Goal: Task Accomplishment & Management: Complete application form

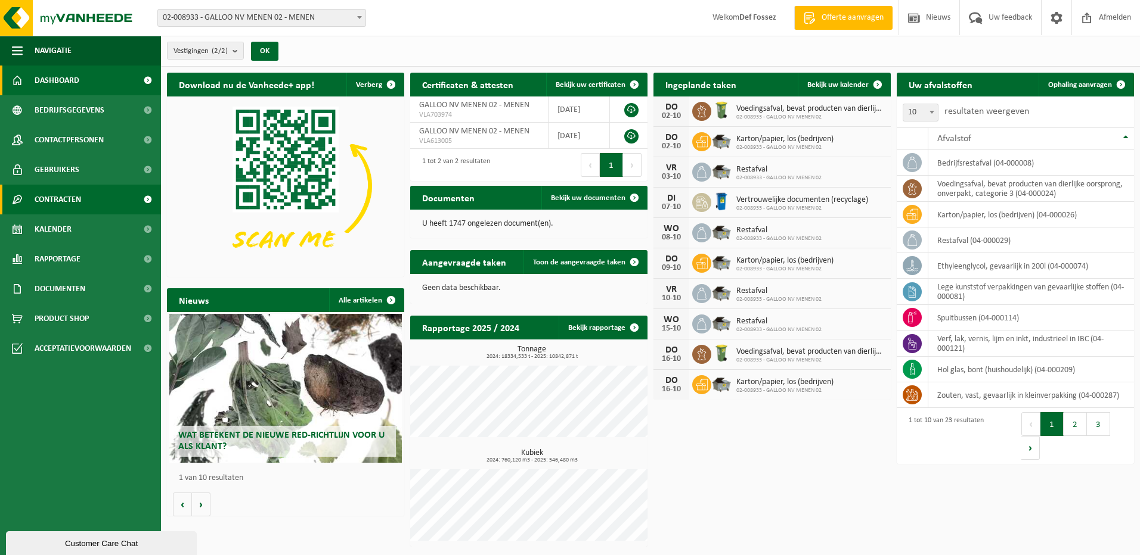
click at [67, 196] on span "Contracten" at bounding box center [58, 200] width 46 height 30
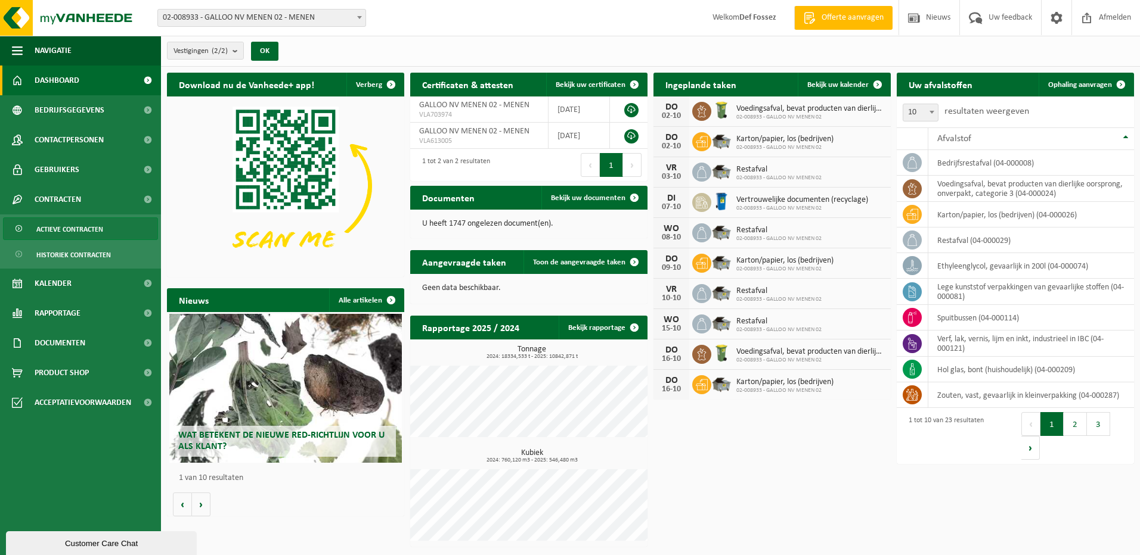
click at [68, 229] on span "Actieve contracten" at bounding box center [69, 229] width 67 height 23
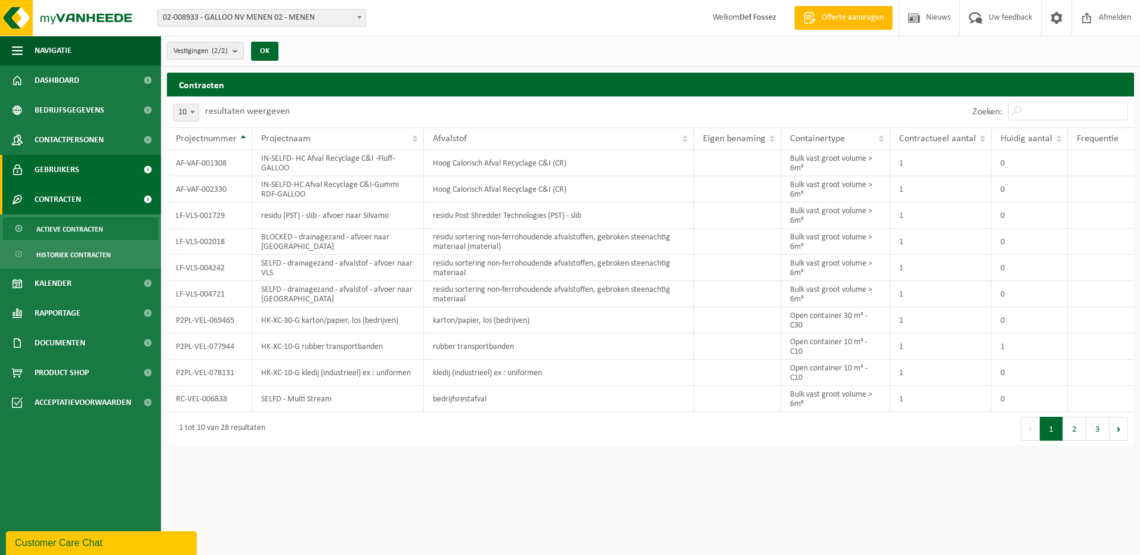
click at [51, 164] on span "Gebruikers" at bounding box center [57, 170] width 45 height 30
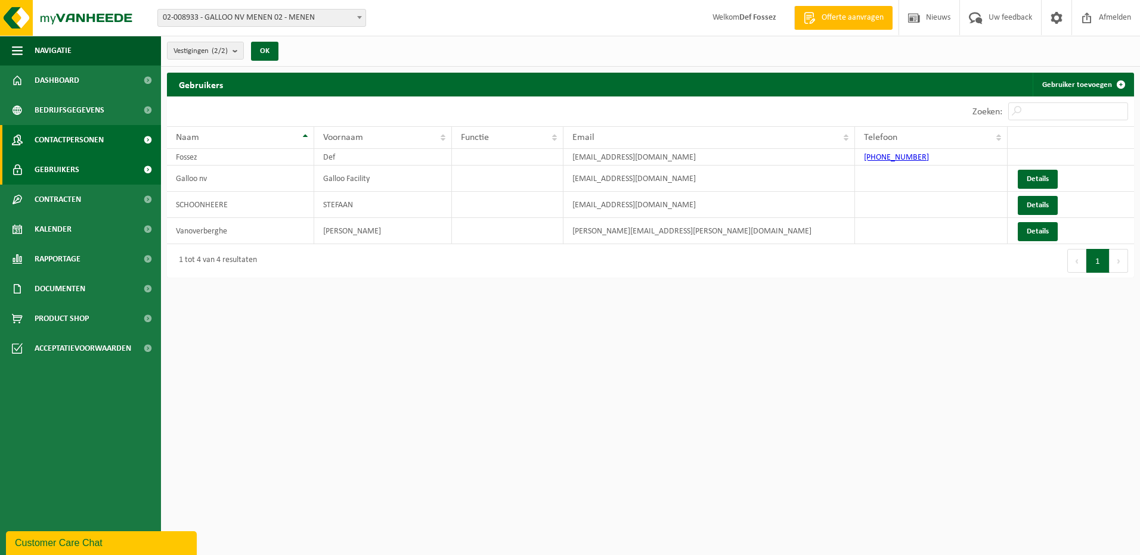
click at [62, 134] on span "Contactpersonen" at bounding box center [69, 140] width 69 height 30
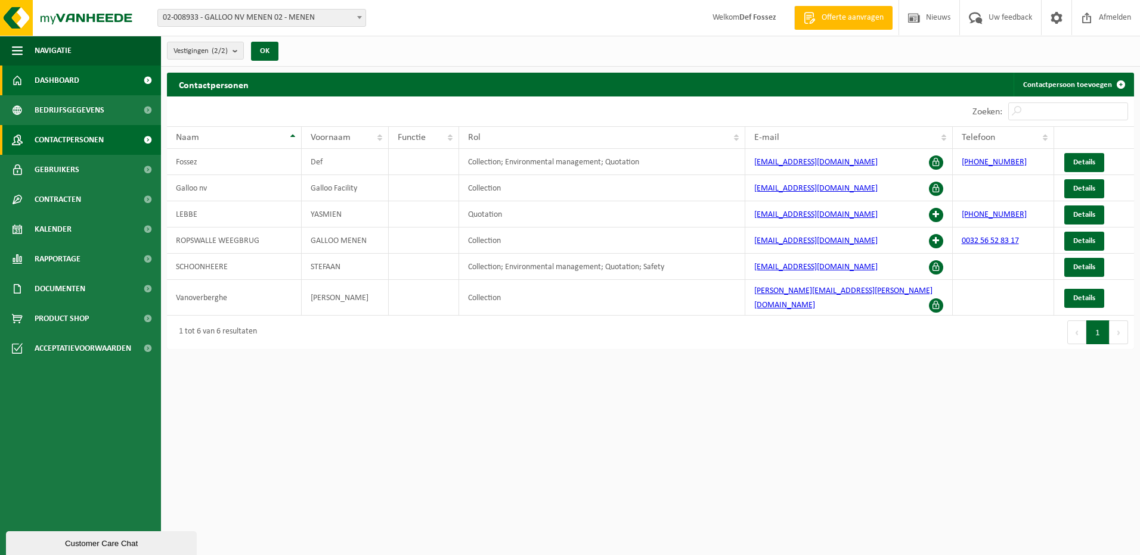
click at [61, 76] on span "Dashboard" at bounding box center [57, 81] width 45 height 30
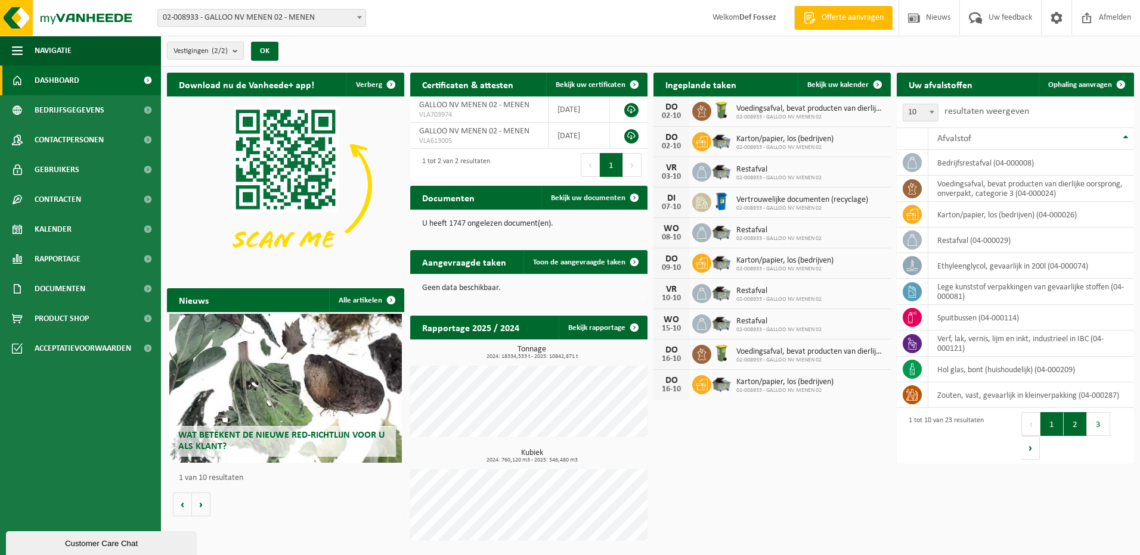
click at [1069, 423] on button "2" at bounding box center [1074, 424] width 23 height 24
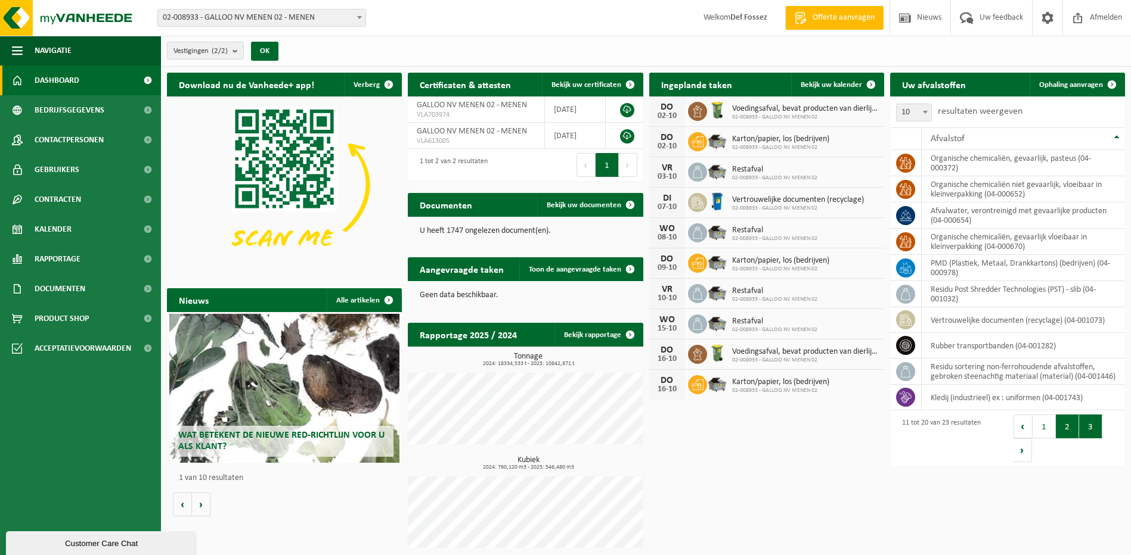
click at [1086, 424] on button "3" at bounding box center [1090, 427] width 23 height 24
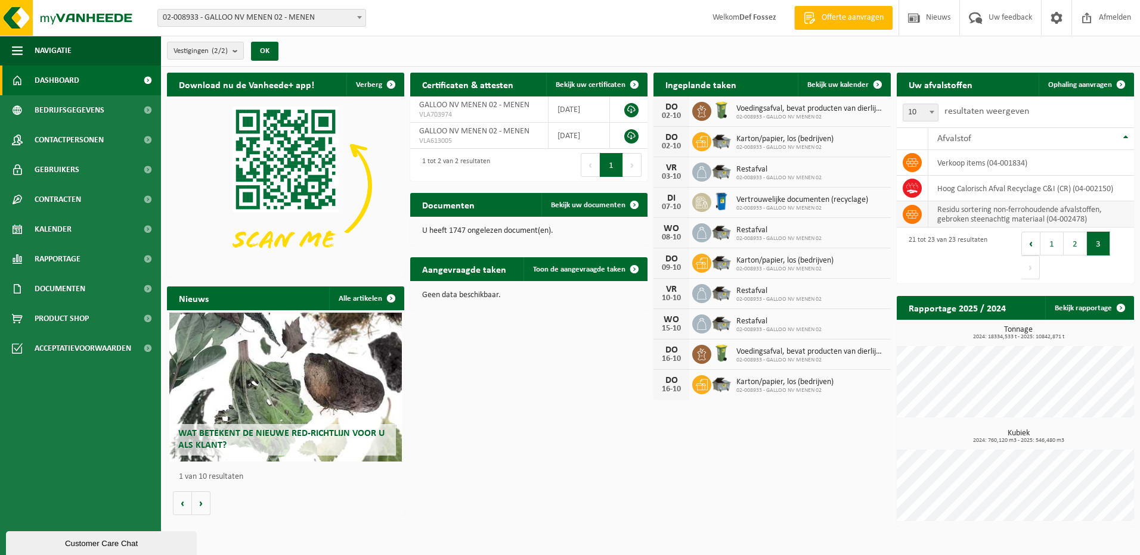
click at [914, 212] on icon at bounding box center [912, 215] width 12 height 12
click at [912, 213] on icon at bounding box center [912, 215] width 12 height 12
drag, startPoint x: 912, startPoint y: 213, endPoint x: 965, endPoint y: 257, distance: 69.0
click at [965, 257] on div "21 tot 23 van 23 resultaten" at bounding box center [955, 256] width 119 height 56
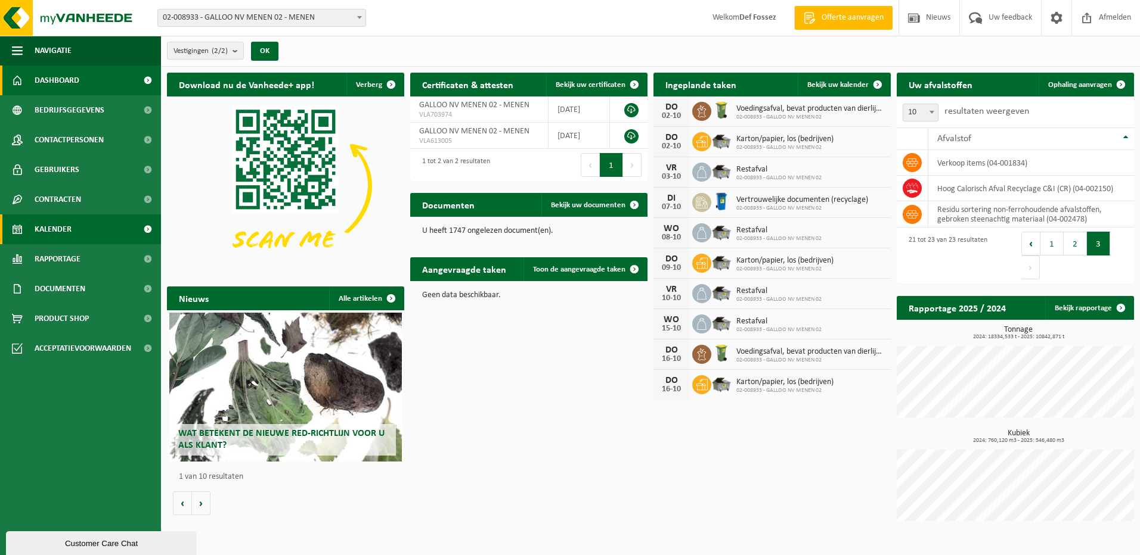
click at [50, 224] on span "Kalender" at bounding box center [53, 230] width 37 height 30
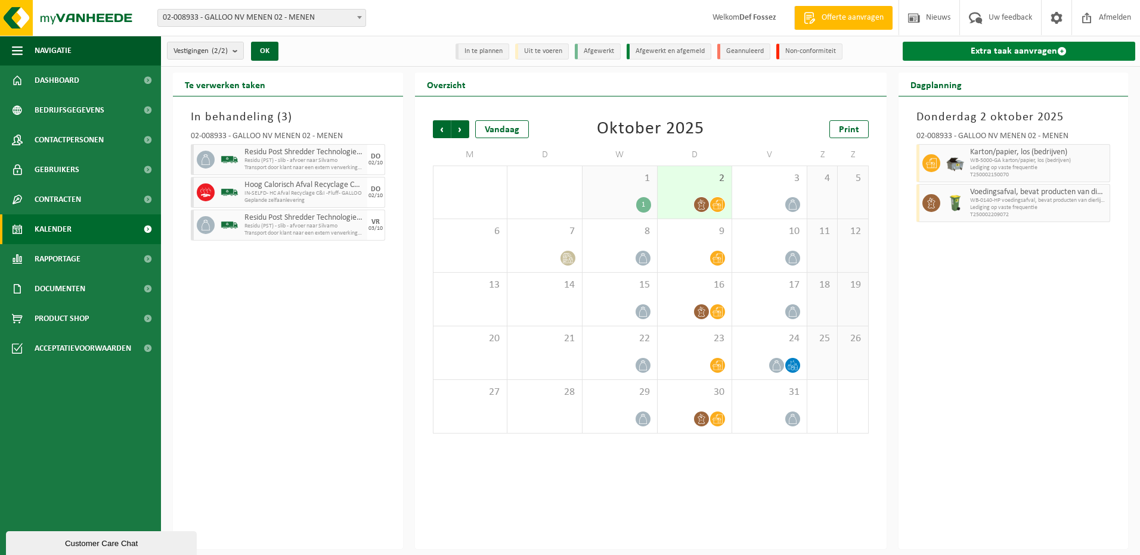
click at [1017, 46] on link "Extra taak aanvragen" at bounding box center [1018, 51] width 233 height 19
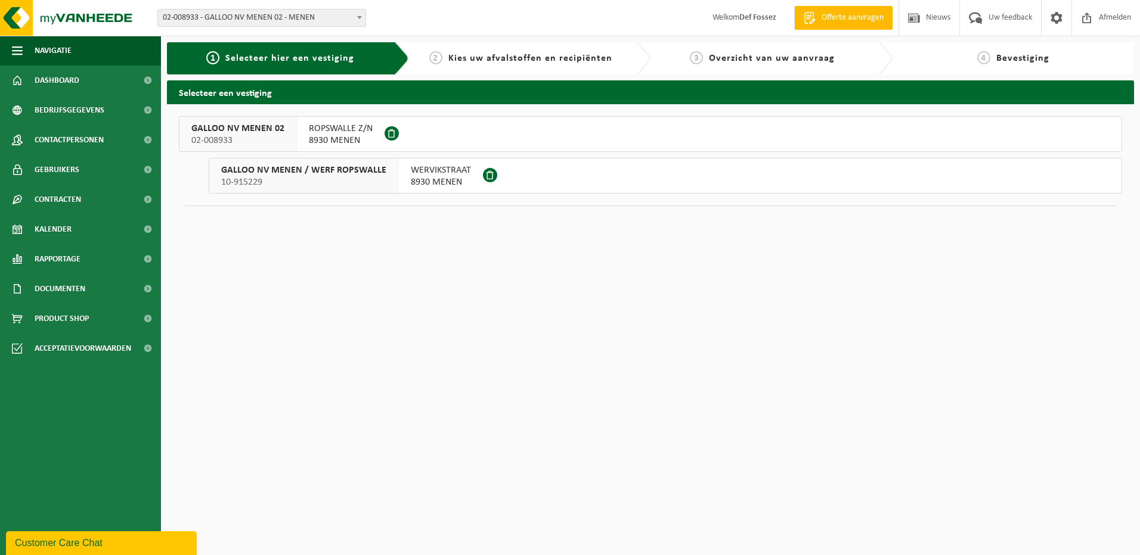
click at [330, 135] on span "8930 MENEN" at bounding box center [341, 141] width 64 height 12
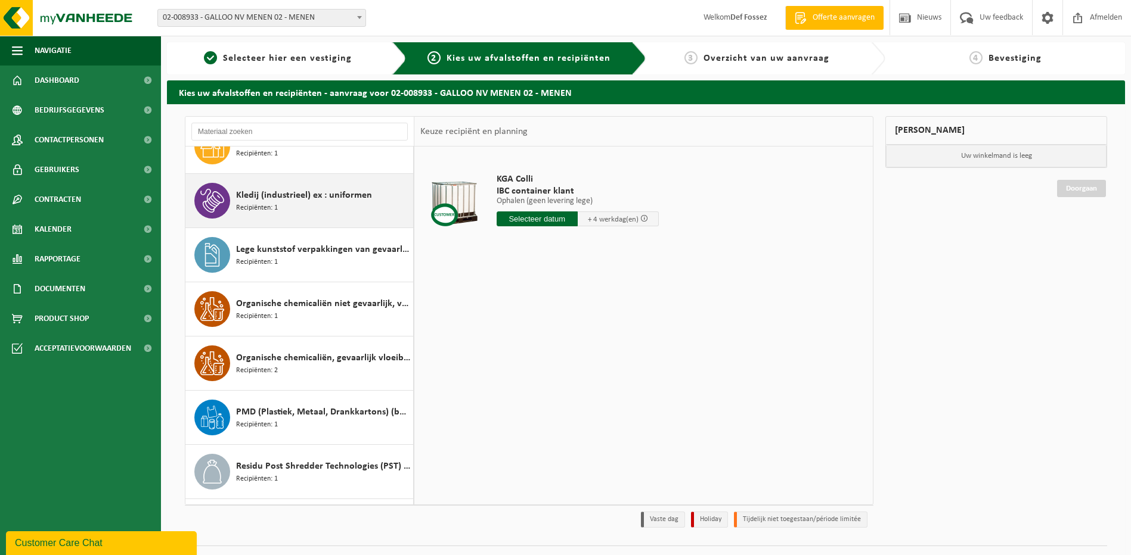
scroll to position [417, 0]
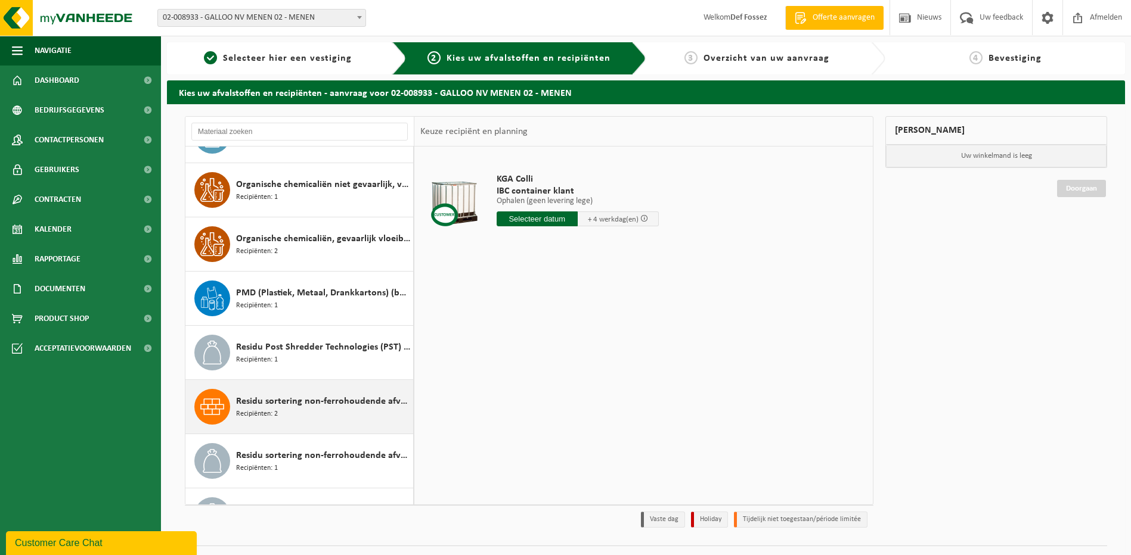
click at [302, 401] on span "Residu sortering non-ferrohoudende afvalstoffen, gebroken steenachtig materiaal" at bounding box center [323, 402] width 174 height 14
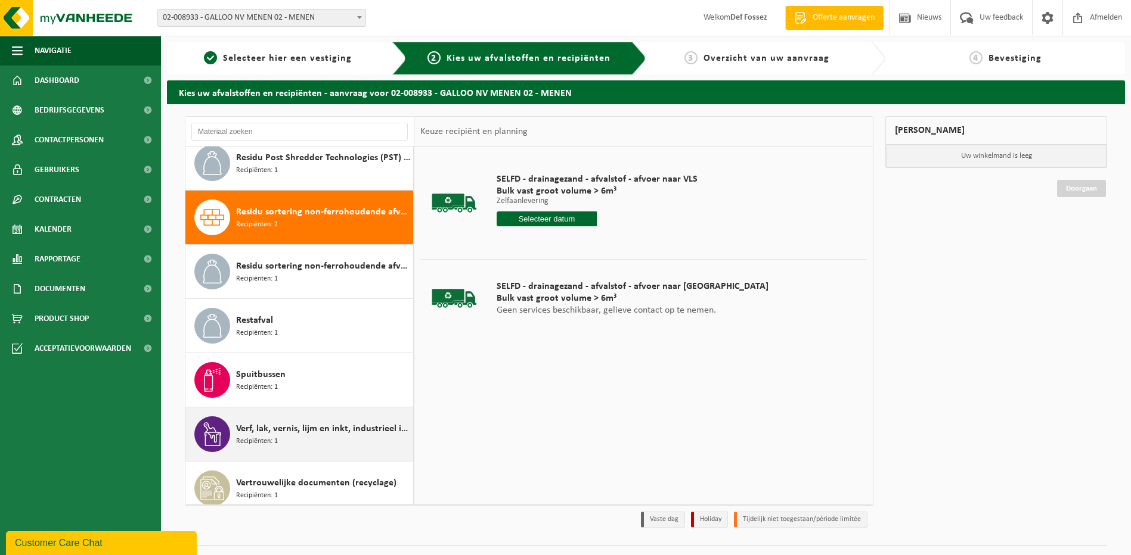
scroll to position [547, 0]
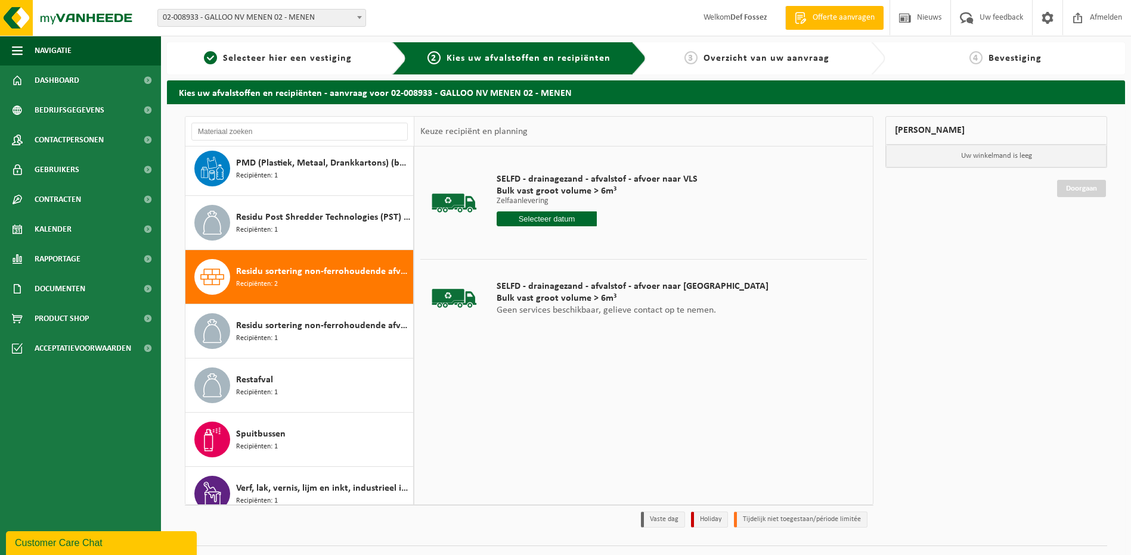
click at [303, 271] on span "Residu sortering non-ferrohoudende afvalstoffen, gebroken steenachtig materiaal" at bounding box center [323, 272] width 174 height 14
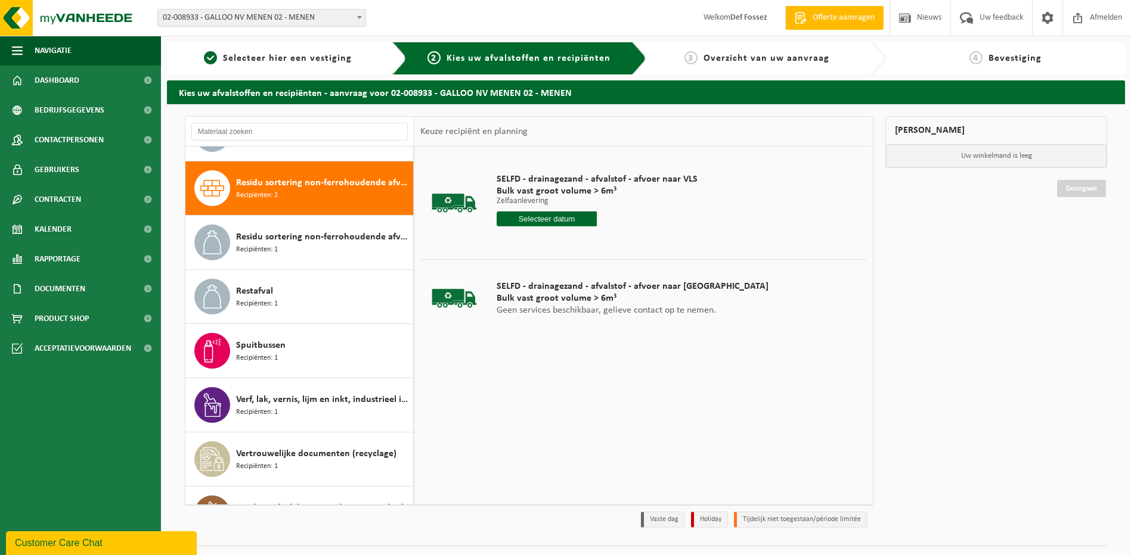
scroll to position [651, 0]
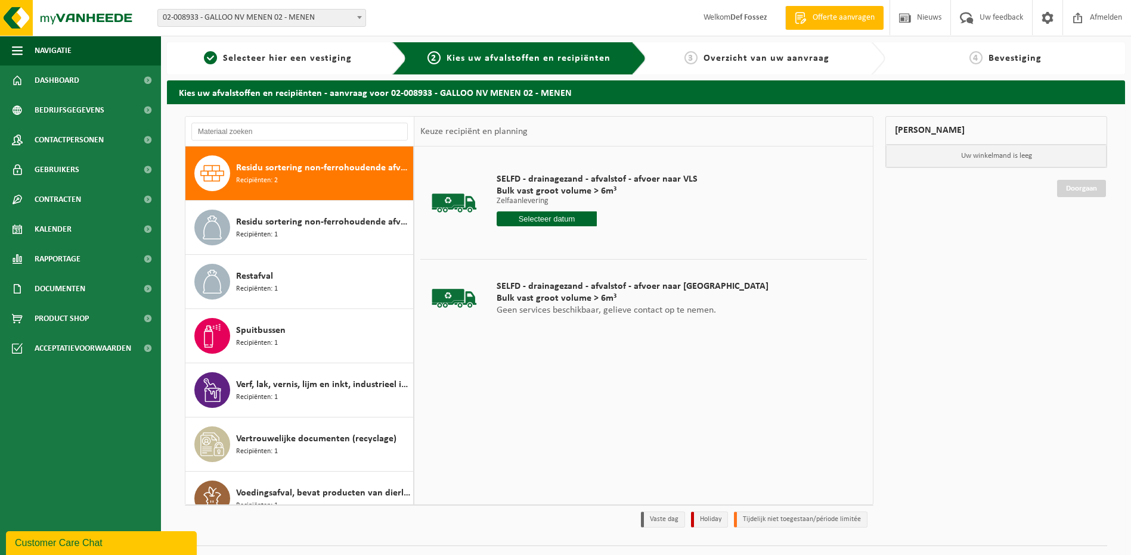
click at [557, 217] on input "text" at bounding box center [546, 219] width 101 height 15
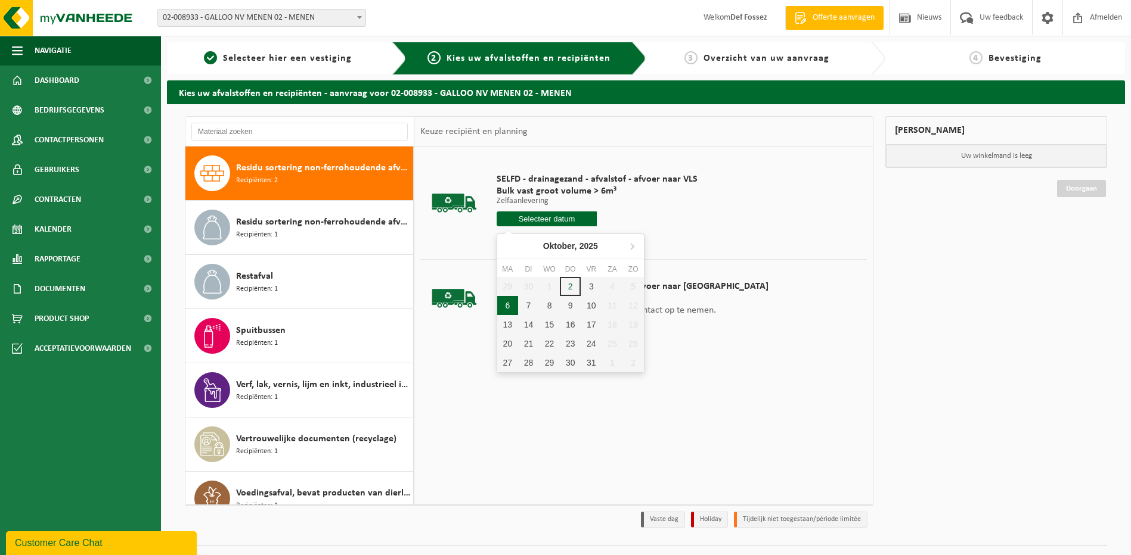
click at [508, 305] on div "6" at bounding box center [507, 305] width 21 height 19
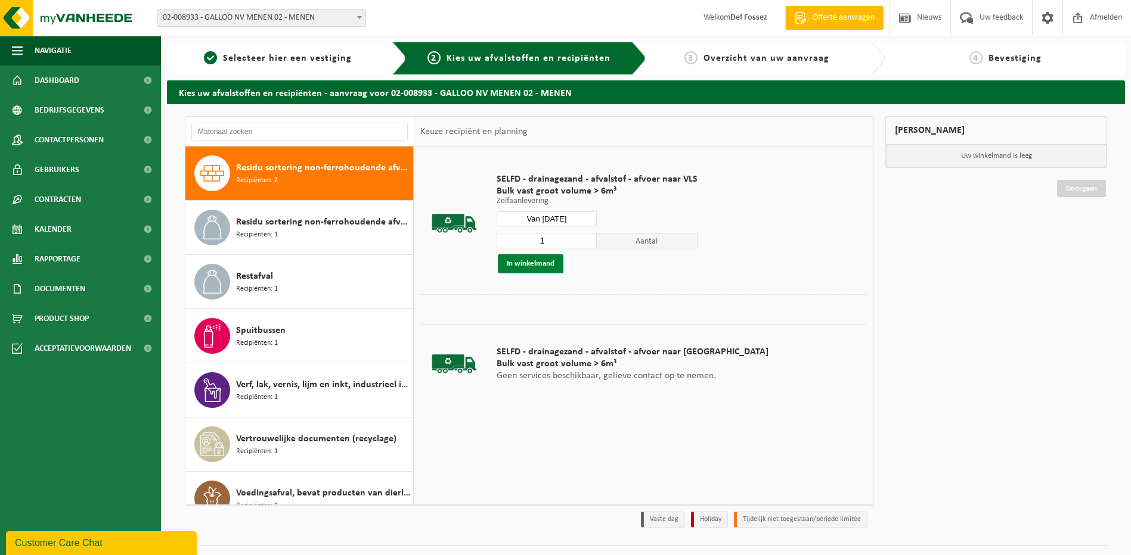
click at [530, 264] on button "In winkelmand" at bounding box center [531, 263] width 66 height 19
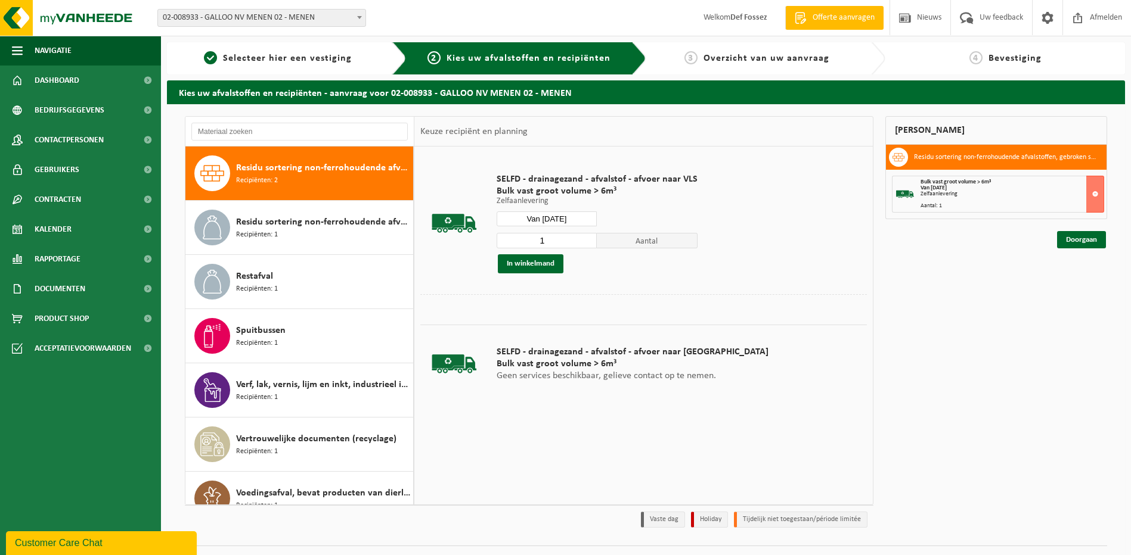
click at [575, 217] on input "Van 2025-10-06" at bounding box center [546, 219] width 101 height 15
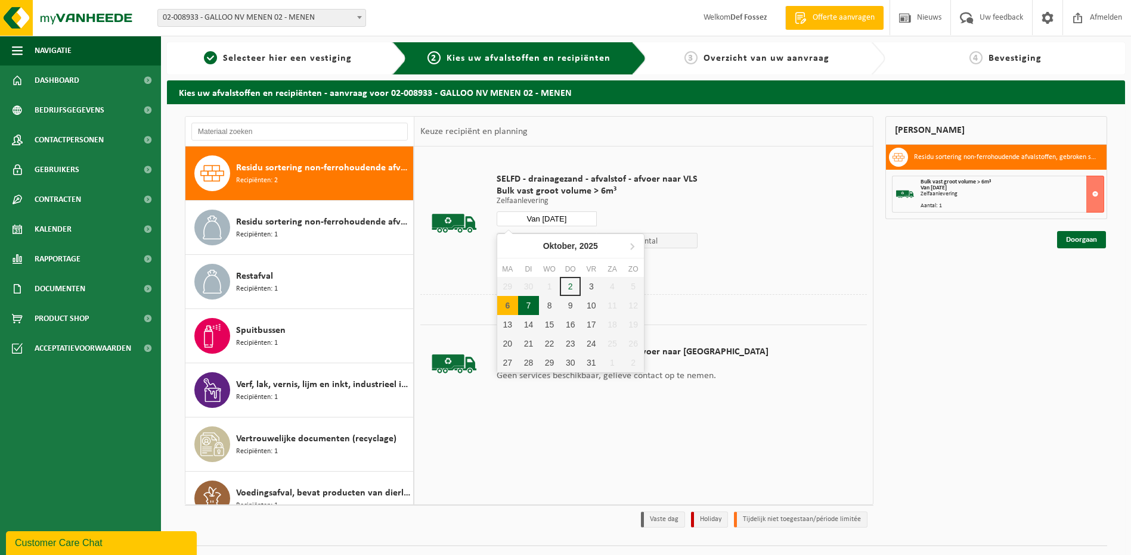
click at [527, 305] on div "7" at bounding box center [528, 305] width 21 height 19
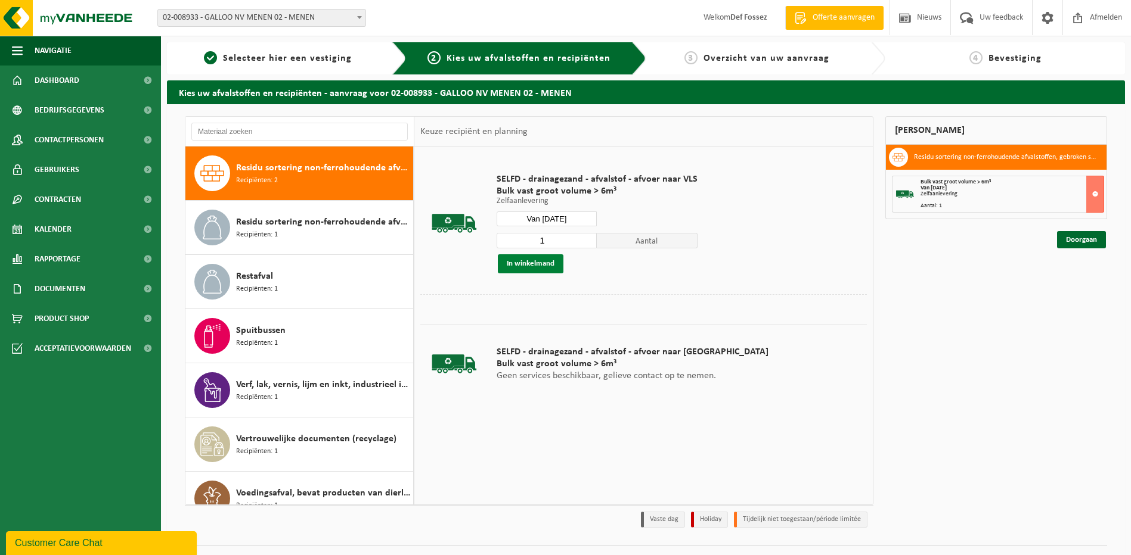
click at [525, 266] on button "In winkelmand" at bounding box center [531, 263] width 66 height 19
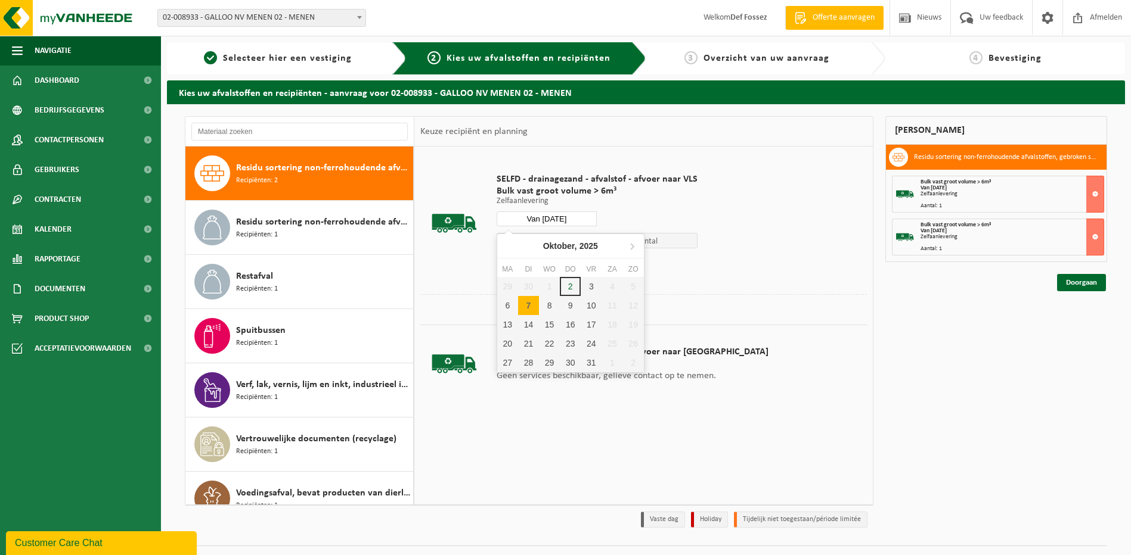
click at [585, 217] on input "Van 2025-10-07" at bounding box center [546, 219] width 101 height 15
click at [550, 302] on div "8" at bounding box center [549, 305] width 21 height 19
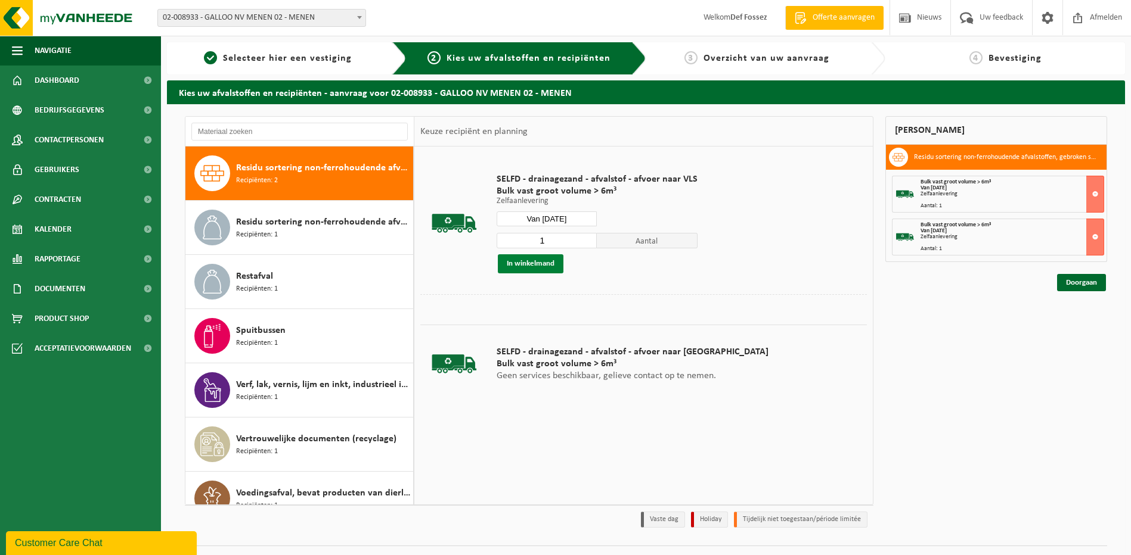
click at [530, 266] on button "In winkelmand" at bounding box center [531, 263] width 66 height 19
click at [578, 216] on input "Van 2025-10-08" at bounding box center [546, 219] width 101 height 15
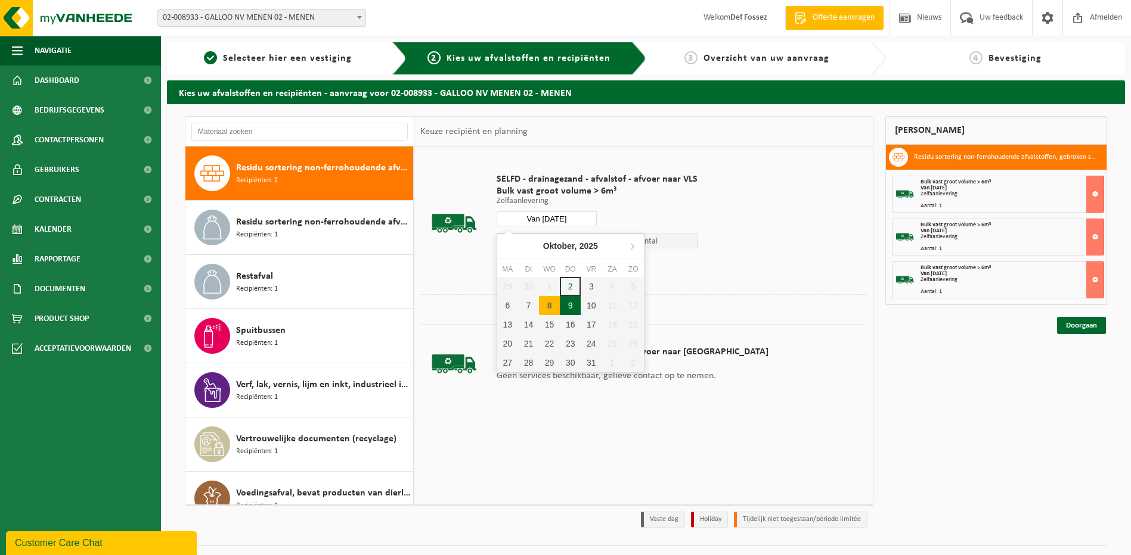
click at [569, 300] on div "9" at bounding box center [570, 305] width 21 height 19
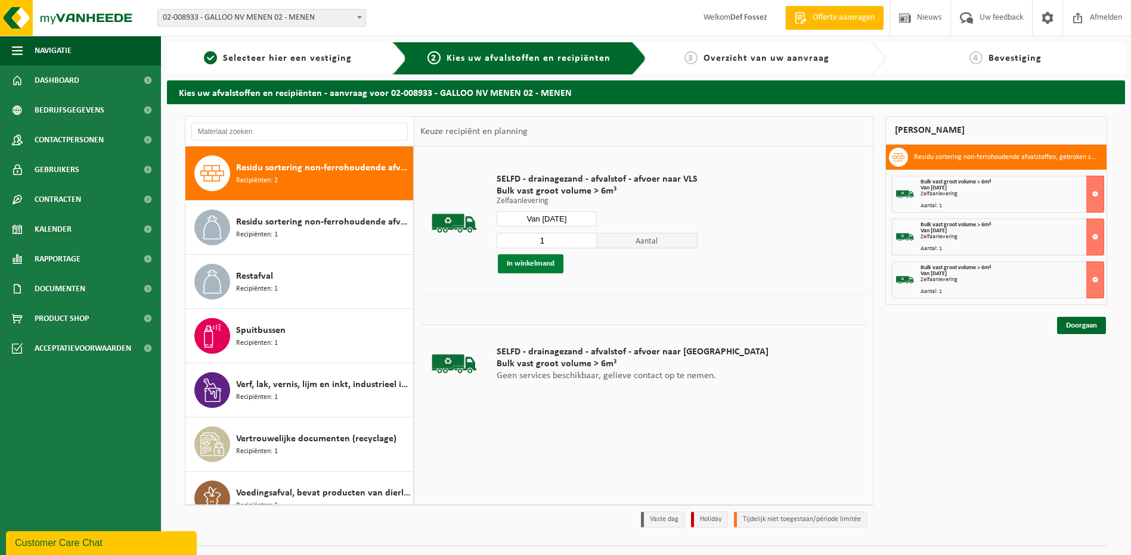
click at [529, 262] on button "In winkelmand" at bounding box center [531, 263] width 66 height 19
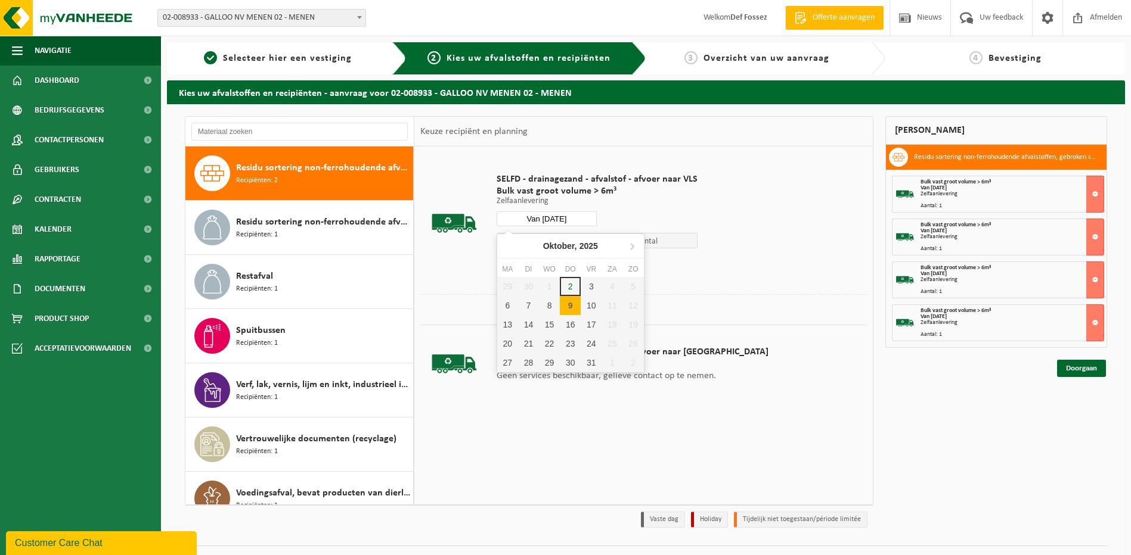
click at [585, 215] on input "Van 2025-10-09" at bounding box center [546, 219] width 101 height 15
click at [588, 302] on div "10" at bounding box center [591, 305] width 21 height 19
type input "Van 2025-10-10"
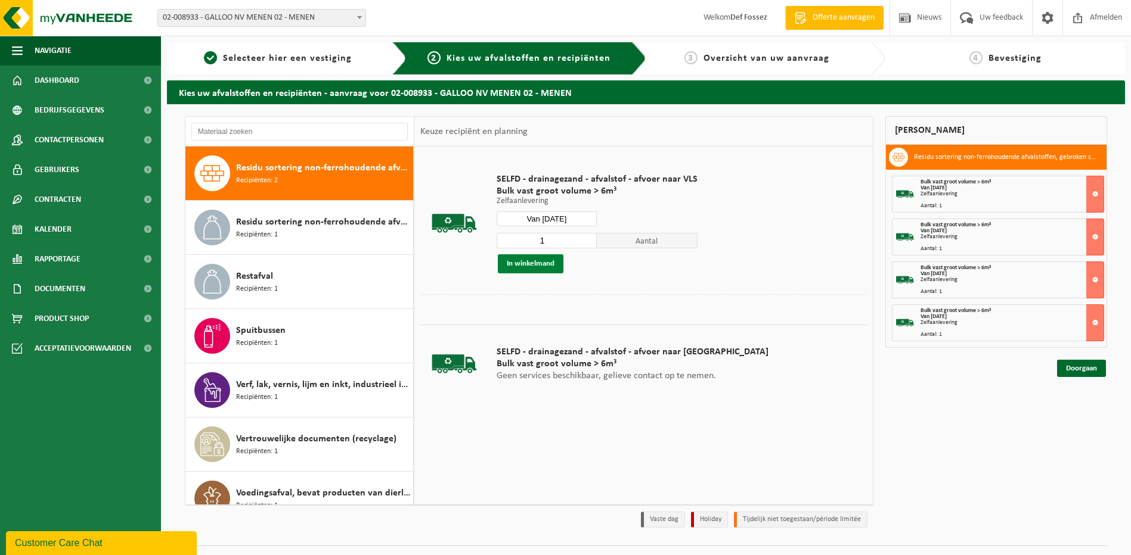
click at [521, 264] on button "In winkelmand" at bounding box center [531, 263] width 66 height 19
click at [1075, 409] on link "Doorgaan" at bounding box center [1081, 411] width 49 height 17
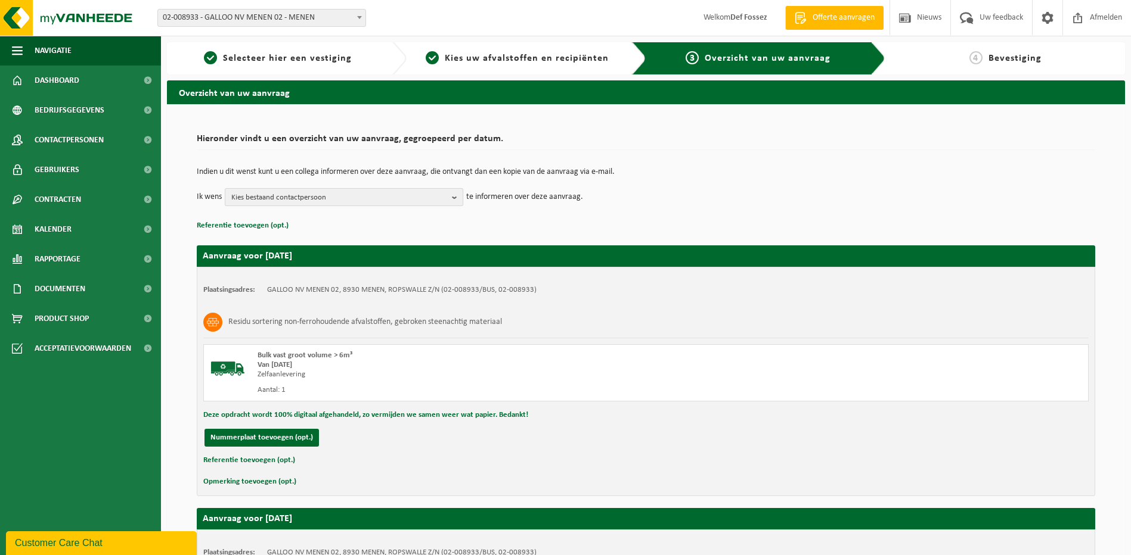
click at [457, 197] on b "button" at bounding box center [457, 197] width 11 height 17
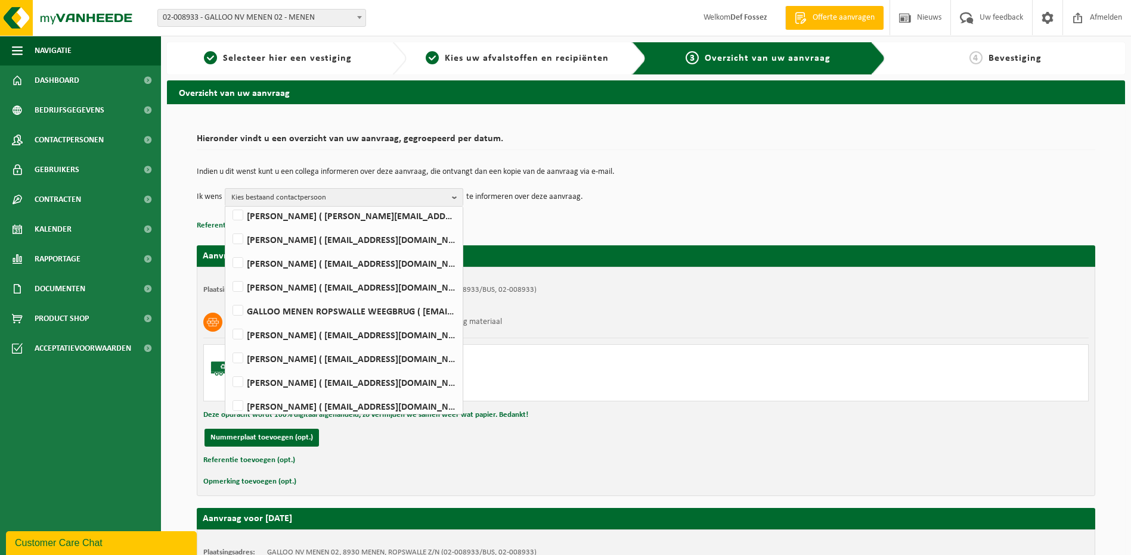
scroll to position [150, 0]
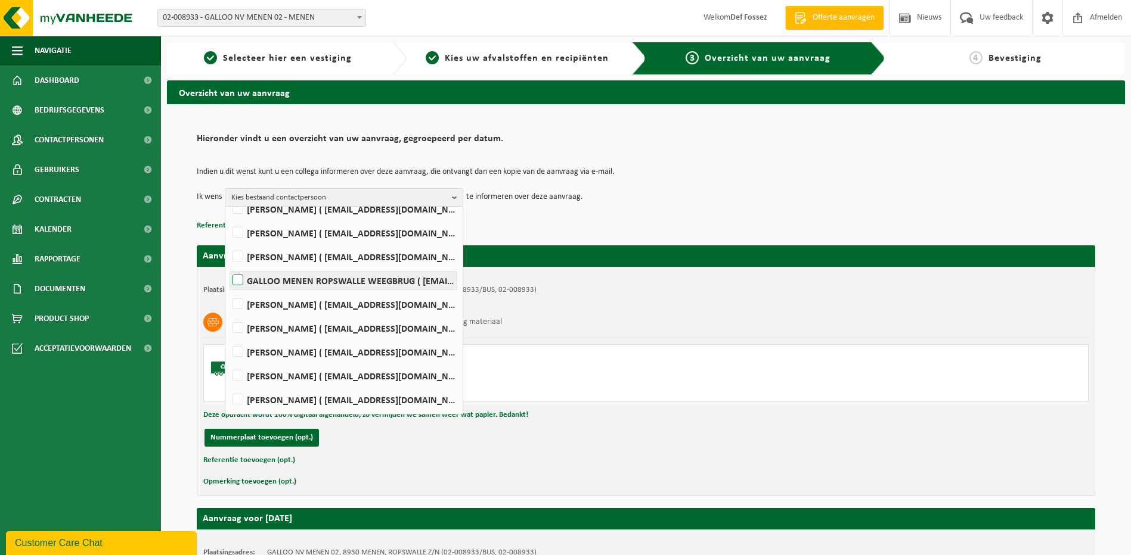
click at [238, 280] on label "GALLOO MENEN ROPSWALLE WEEGBRUG ( ropswalle.weegbrug@galloo.com )" at bounding box center [343, 281] width 226 height 18
click at [228, 266] on input "GALLOO MENEN ROPSWALLE WEEGBRUG ( ropswalle.weegbrug@galloo.com )" at bounding box center [228, 265] width 1 height 1
checkbox input "true"
click at [623, 318] on div "Residu sortering non-ferrohoudende afvalstoffen, gebroken steenachtig materiaal" at bounding box center [645, 322] width 885 height 31
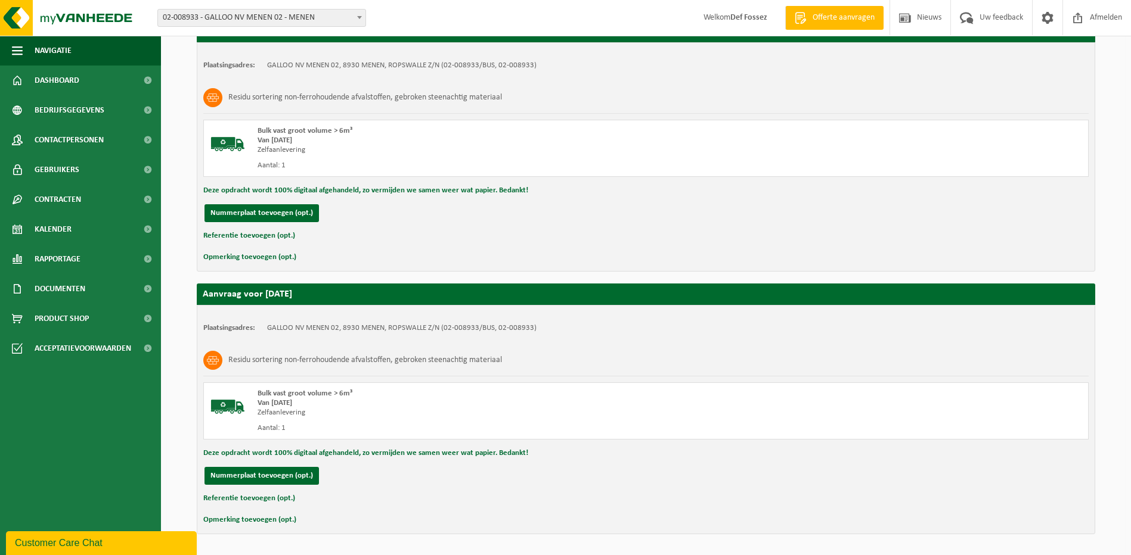
scroll to position [1053, 0]
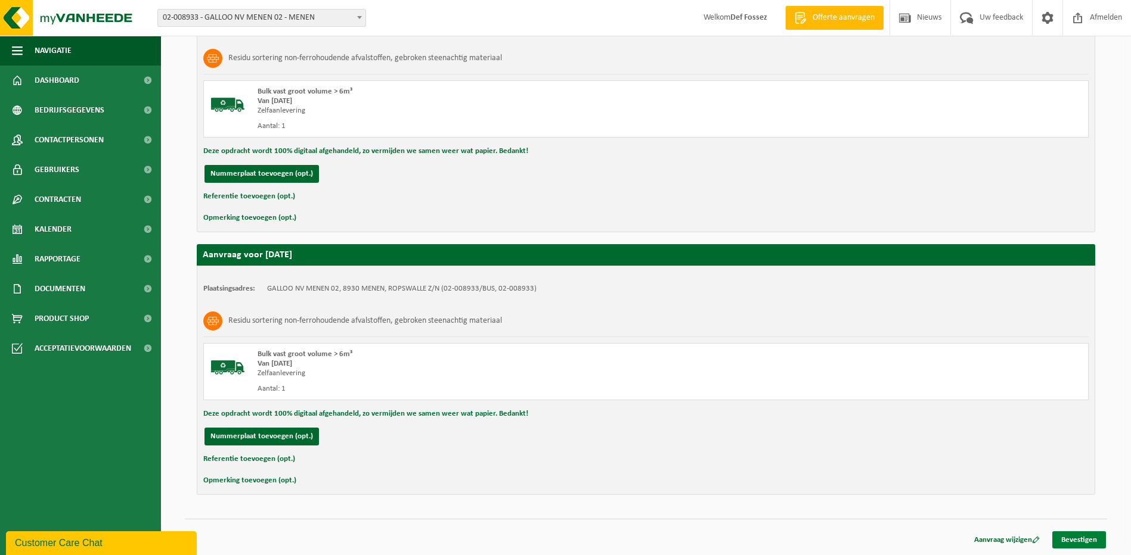
click at [1076, 539] on link "Bevestigen" at bounding box center [1079, 540] width 54 height 17
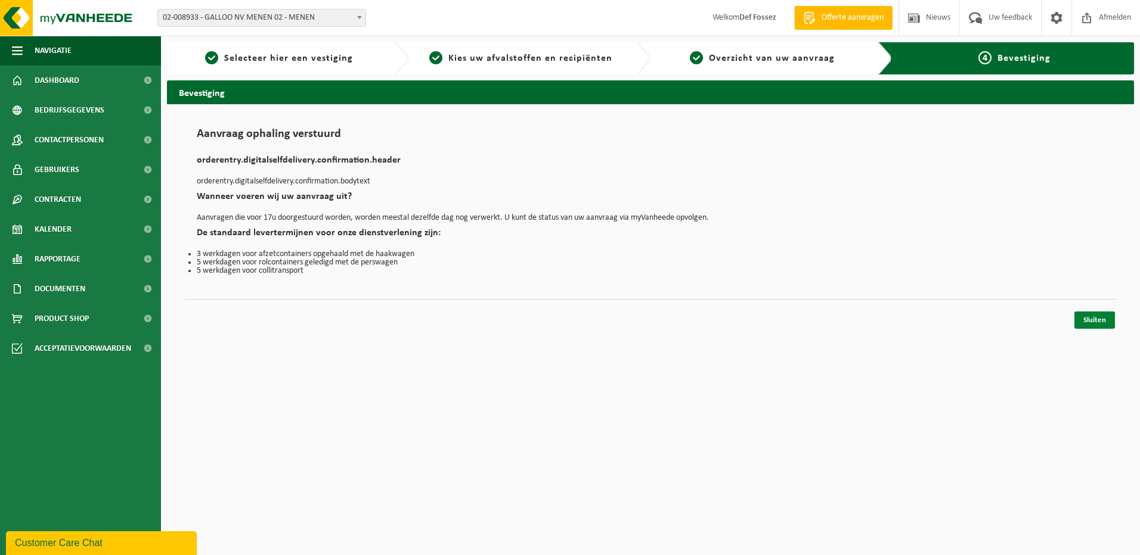
click at [1100, 319] on link "Sluiten" at bounding box center [1094, 320] width 41 height 17
